Goal: Obtain resource: Download file/media

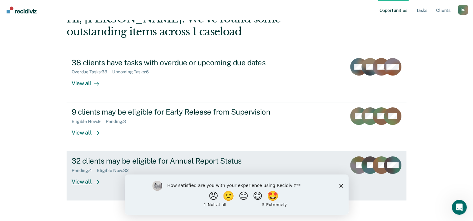
scroll to position [44, 0]
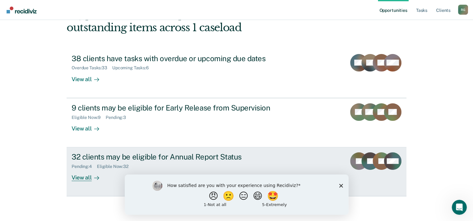
click at [77, 164] on div "Pending : 4" at bounding box center [84, 166] width 25 height 5
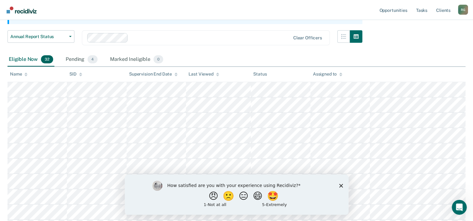
scroll to position [65, 0]
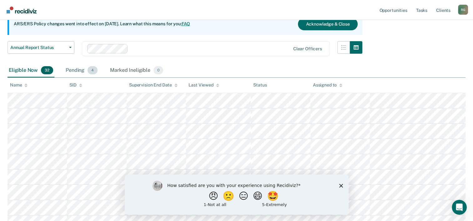
click at [74, 68] on div "Pending 4" at bounding box center [81, 71] width 34 height 14
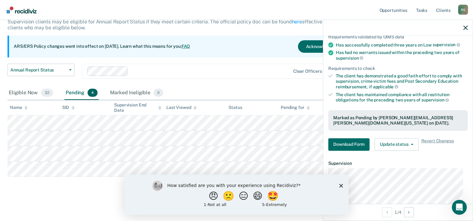
scroll to position [109, 0]
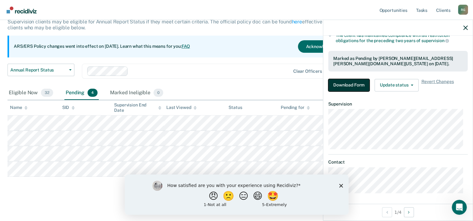
click at [354, 84] on button "Download Form" at bounding box center [348, 85] width 41 height 13
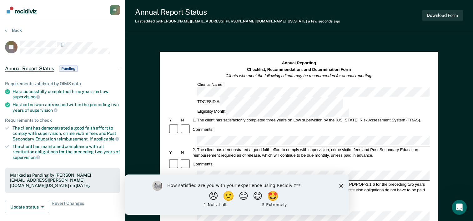
click at [327, 29] on div "Annual Report Status Last edited by Robert.Gayle@tdcj.texas.gov a few seconds a…" at bounding box center [299, 15] width 348 height 31
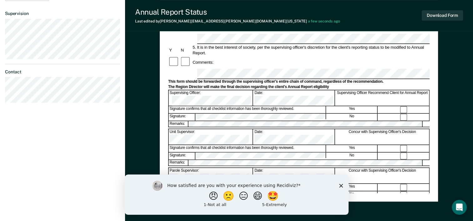
scroll to position [242, 0]
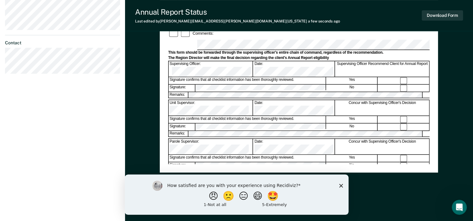
click at [432, 199] on div "Annual Reporting Checklist, Recommendation, and Determination Form Clients who …" at bounding box center [299, 9] width 278 height 405
click at [428, 17] on button "Download Form" at bounding box center [442, 15] width 41 height 10
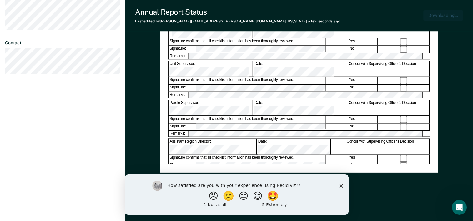
scroll to position [0, 0]
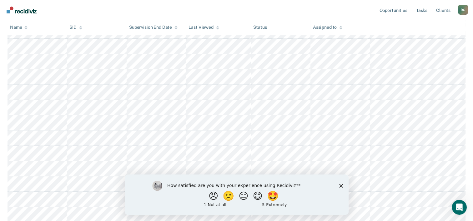
scroll to position [42, 0]
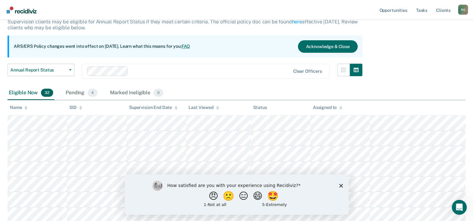
scroll to position [44, 0]
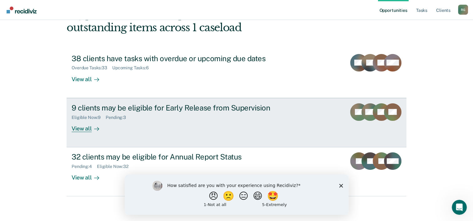
click at [116, 116] on div "Pending : 3" at bounding box center [118, 117] width 25 height 5
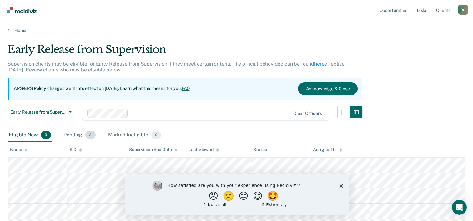
click at [71, 135] on div "Pending 3" at bounding box center [79, 136] width 34 height 14
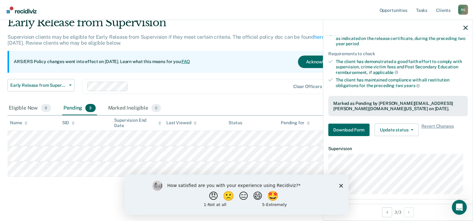
scroll to position [145, 0]
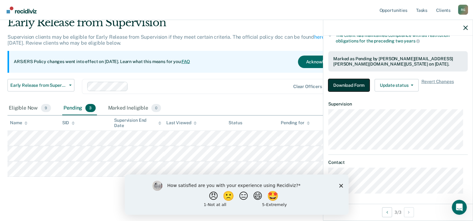
click at [334, 88] on button "Download Form" at bounding box center [348, 85] width 41 height 13
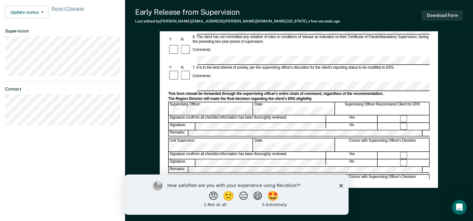
scroll to position [242, 0]
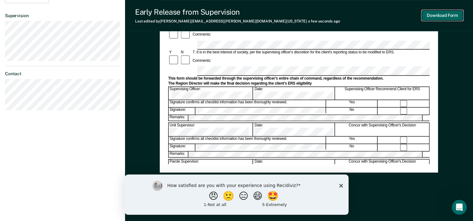
click at [447, 16] on button "Download Form" at bounding box center [442, 15] width 41 height 10
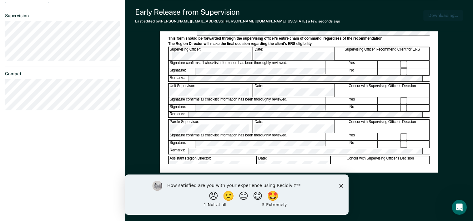
scroll to position [0, 0]
